Goal: Task Accomplishment & Management: Complete application form

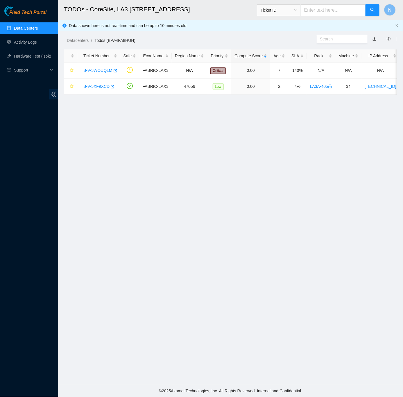
click at [22, 29] on link "Data Centers" at bounding box center [26, 28] width 24 height 5
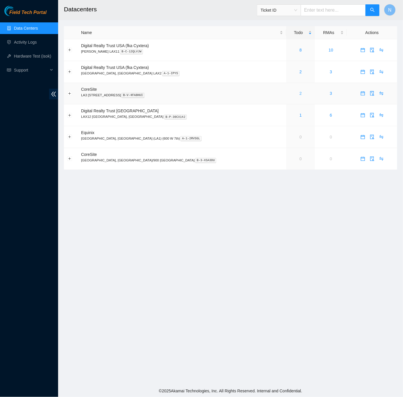
click at [300, 96] on link "2" at bounding box center [301, 93] width 2 height 5
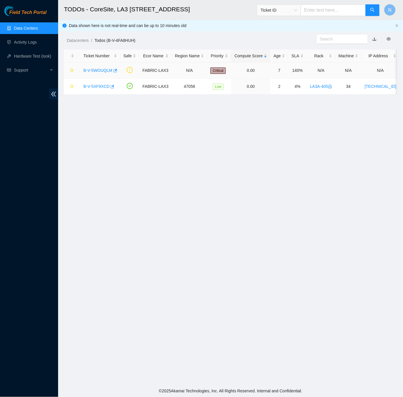
click at [108, 71] on link "B-V-5WOUQLM" at bounding box center [97, 70] width 29 height 5
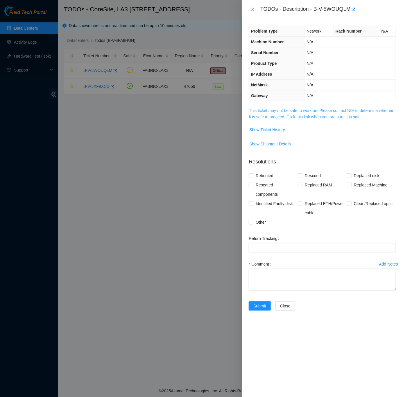
click at [334, 119] on link "This ticket may not be safe to work on. Please contact NIE to determine whether…" at bounding box center [321, 113] width 144 height 11
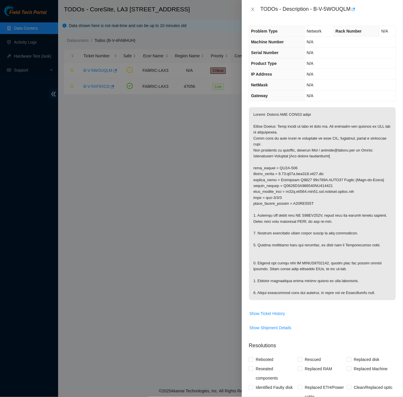
click at [391, 83] on div "Problem Type Network Rack Number N/A Machine Number N/A Serial Number N/A Produ…" at bounding box center [322, 208] width 161 height 378
click at [253, 7] on icon "close" at bounding box center [253, 9] width 5 height 5
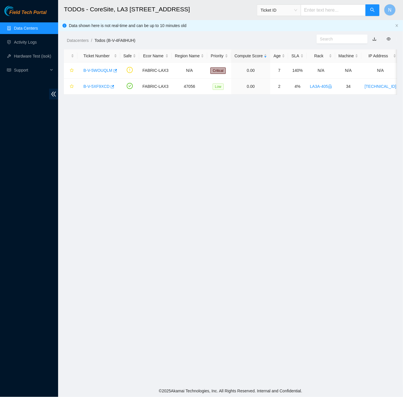
click at [29, 26] on link "Data Centers" at bounding box center [26, 28] width 24 height 5
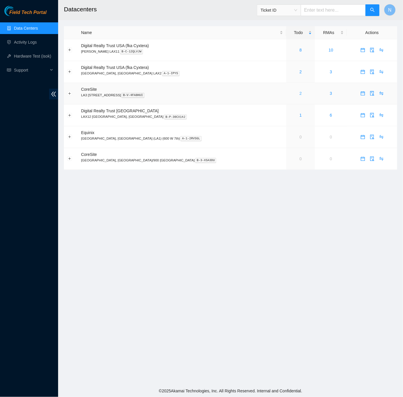
click at [300, 95] on link "2" at bounding box center [301, 93] width 2 height 5
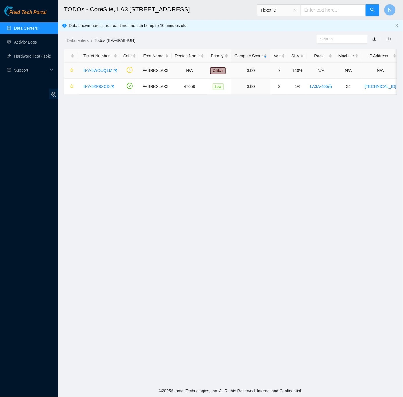
click at [108, 70] on link "B-V-5WOUQLM" at bounding box center [97, 70] width 29 height 5
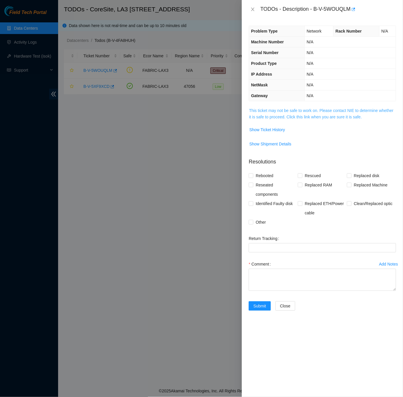
click at [327, 116] on link "This ticket may not be safe to work on. Please contact NIE to determine whether…" at bounding box center [321, 113] width 144 height 11
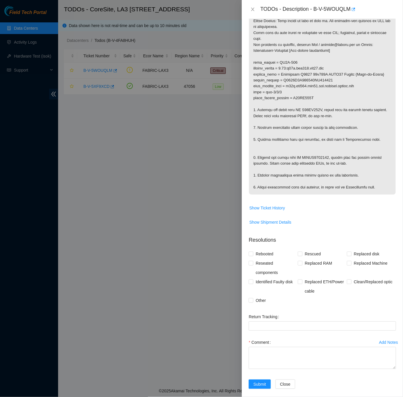
scroll to position [113, 0]
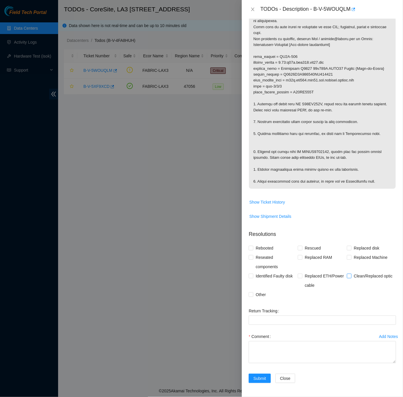
click at [347, 276] on input "Clean/Replaced optic" at bounding box center [349, 276] width 4 height 4
checkbox input "true"
click at [393, 277] on div "Problem Type Network Rack Number N/A Machine Number N/A Serial Number N/A Produ…" at bounding box center [322, 208] width 161 height 378
click at [283, 345] on textarea "Comment" at bounding box center [322, 352] width 147 height 22
paste textarea "B-V-5WOUQLM Replace TOR CWDM4 optics -Confirmed rack: LA3B-405 and machine: r12…"
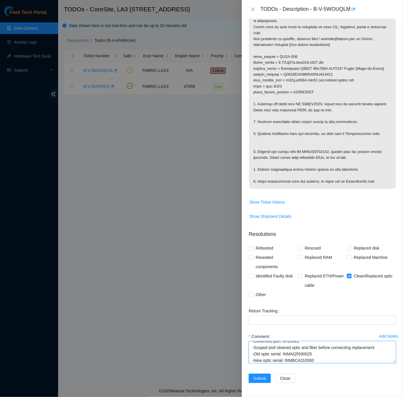
scroll to position [49, 0]
drag, startPoint x: 385, startPoint y: 362, endPoint x: 376, endPoint y: 396, distance: 35.2
click at [376, 363] on textarea "B-V-5WOUQLM Replace TOR CWDM4 optics -Confirmed rack: LA3B-405 and machine: r12…" at bounding box center [322, 352] width 147 height 22
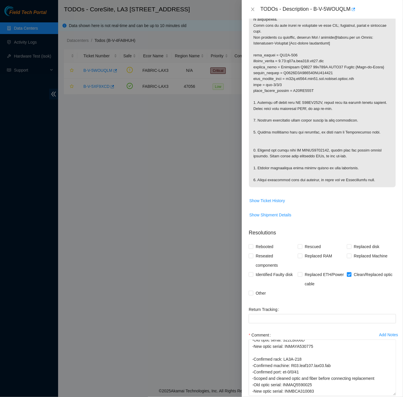
scroll to position [147, 0]
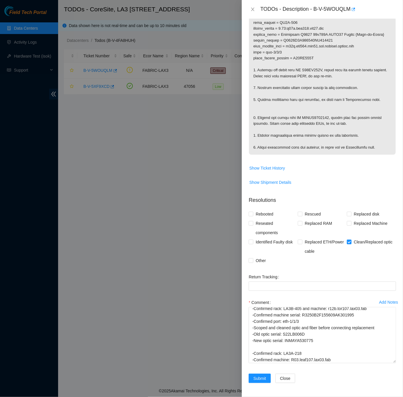
drag, startPoint x: 386, startPoint y: 360, endPoint x: 390, endPoint y: 396, distance: 36.9
click at [390, 374] on div "Add Notes Comment B-V-5WOUQLM Replace TOR CWDM4 optics -Confirmed rack: LA3B-40…" at bounding box center [323, 336] width 152 height 76
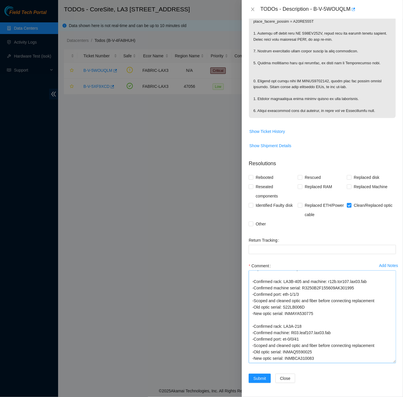
scroll to position [0, 0]
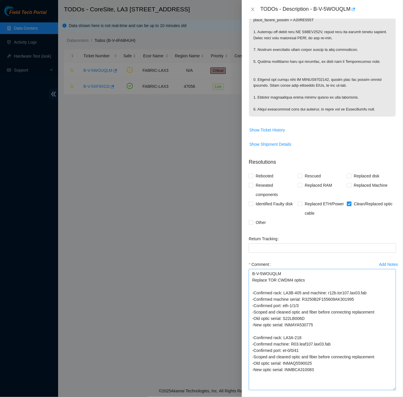
drag, startPoint x: 387, startPoint y: 361, endPoint x: 388, endPoint y: 390, distance: 28.5
click at [388, 390] on textarea "B-V-5WOUQLM Replace TOR CWDM4 optics -Confirmed rack: LA3B-405 and machine: r12…" at bounding box center [322, 329] width 147 height 121
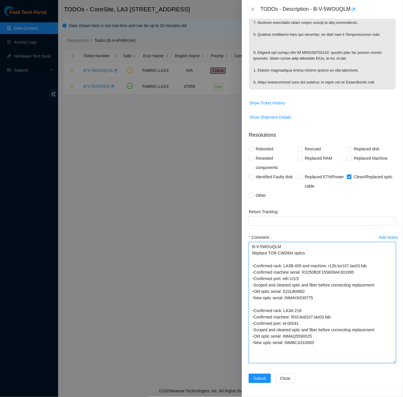
click at [310, 254] on textarea "B-V-5WOUQLM Replace TOR CWDM4 optics -Confirmed rack: LA3B-405 and machine: r12…" at bounding box center [322, 302] width 147 height 121
click at [305, 348] on textarea "B-V-5WOUQLM Replace TOR CWDM4 optic -Confirmed rack: LA3B-405 and machine: r12b…" at bounding box center [322, 302] width 147 height 121
click at [316, 344] on textarea "B-V-5WOUQLM Replace TOR CWDM4 optic -Confirmed rack: LA3B-405 and machine: r12b…" at bounding box center [322, 302] width 147 height 121
drag, startPoint x: 361, startPoint y: 349, endPoint x: 251, endPoint y: 355, distance: 110.0
click at [251, 355] on textarea "B-V-5WOUQLM Replace TOR CWDM4 optic -Confirmed rack: LA3B-405 and machine: r12b…" at bounding box center [322, 302] width 147 height 121
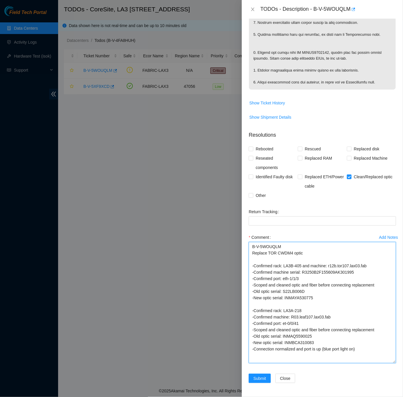
type textarea "B-V-5WOUQLM Replace TOR CWDM4 optic -Confirmed rack: LA3B-405 and machine: r12b…"
click at [391, 145] on div "Problem Type Network Rack Number N/A Machine Number N/A Serial Number N/A Produ…" at bounding box center [322, 208] width 161 height 378
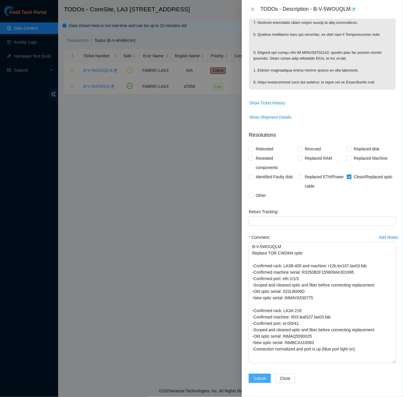
click at [260, 380] on span "Submit" at bounding box center [259, 378] width 13 height 6
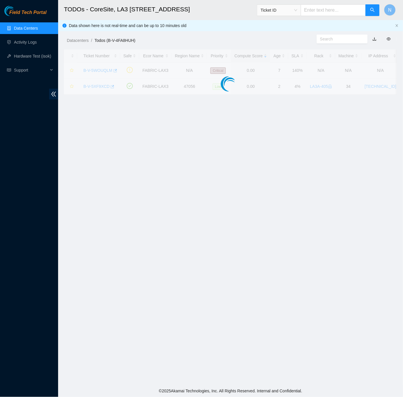
scroll to position [0, 0]
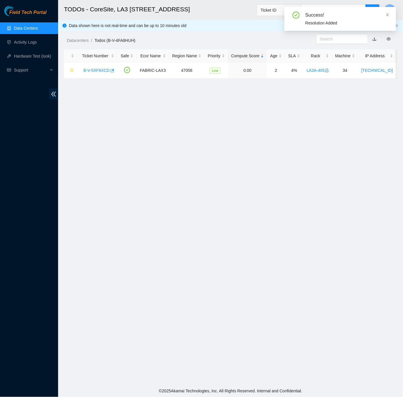
click at [33, 26] on link "Data Centers" at bounding box center [26, 28] width 24 height 5
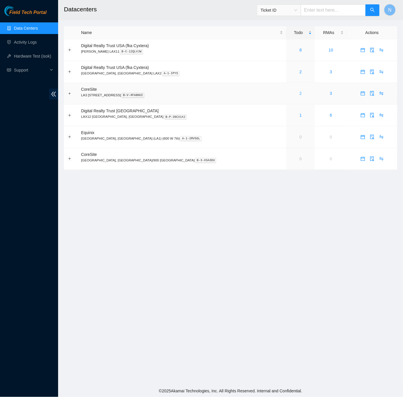
click at [300, 94] on link "2" at bounding box center [301, 93] width 2 height 5
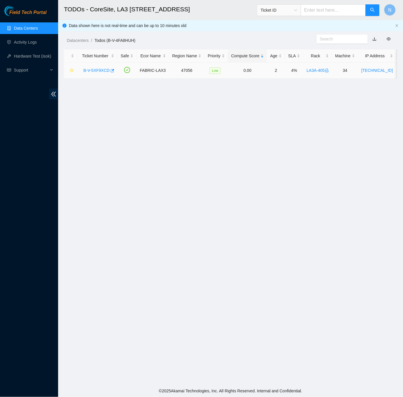
click at [97, 70] on link "B-V-5XF9XCD" at bounding box center [96, 70] width 26 height 5
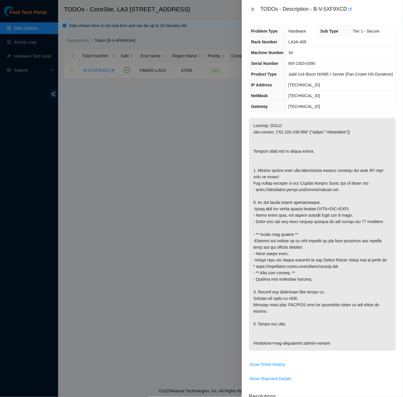
click at [250, 10] on button "Close" at bounding box center [253, 10] width 8 height 6
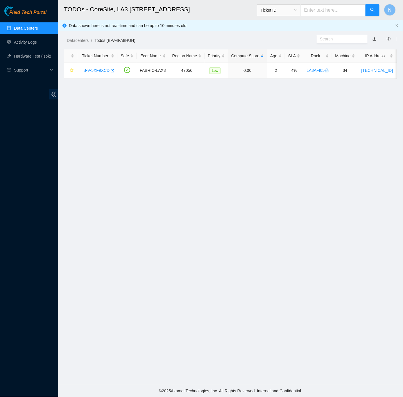
click at [29, 28] on link "Data Centers" at bounding box center [26, 28] width 24 height 5
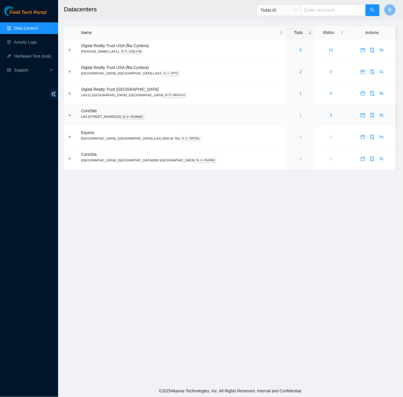
click at [300, 114] on link "1" at bounding box center [301, 115] width 2 height 5
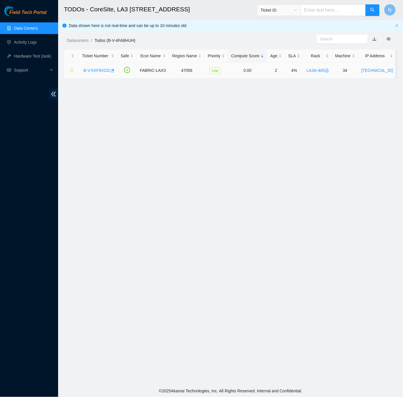
click at [104, 72] on link "B-V-5XF9XCD" at bounding box center [96, 70] width 26 height 5
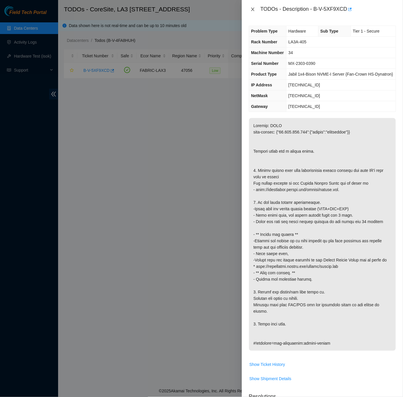
click at [252, 10] on icon "close" at bounding box center [252, 9] width 3 height 3
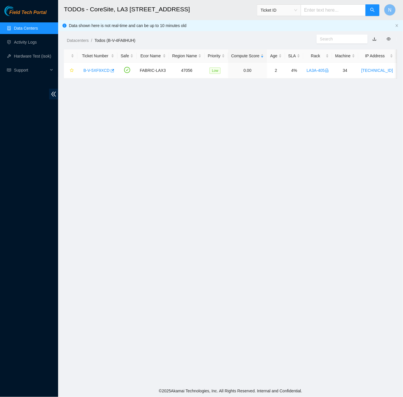
click at [37, 26] on link "Data Centers" at bounding box center [26, 28] width 24 height 5
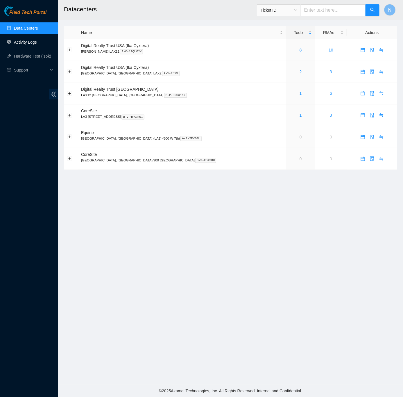
click at [20, 40] on link "Activity Logs" at bounding box center [25, 42] width 23 height 5
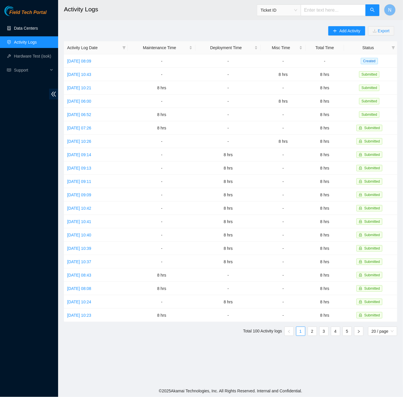
click at [17, 28] on link "Data Centers" at bounding box center [26, 28] width 24 height 5
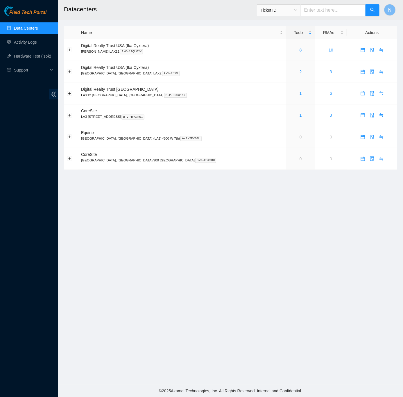
click at [244, 190] on main "Datacenters Ticket ID N Name Todo RMAs Actions Digital Realty Trust USA (fka Cy…" at bounding box center [230, 192] width 345 height 385
